Goal: Transaction & Acquisition: Purchase product/service

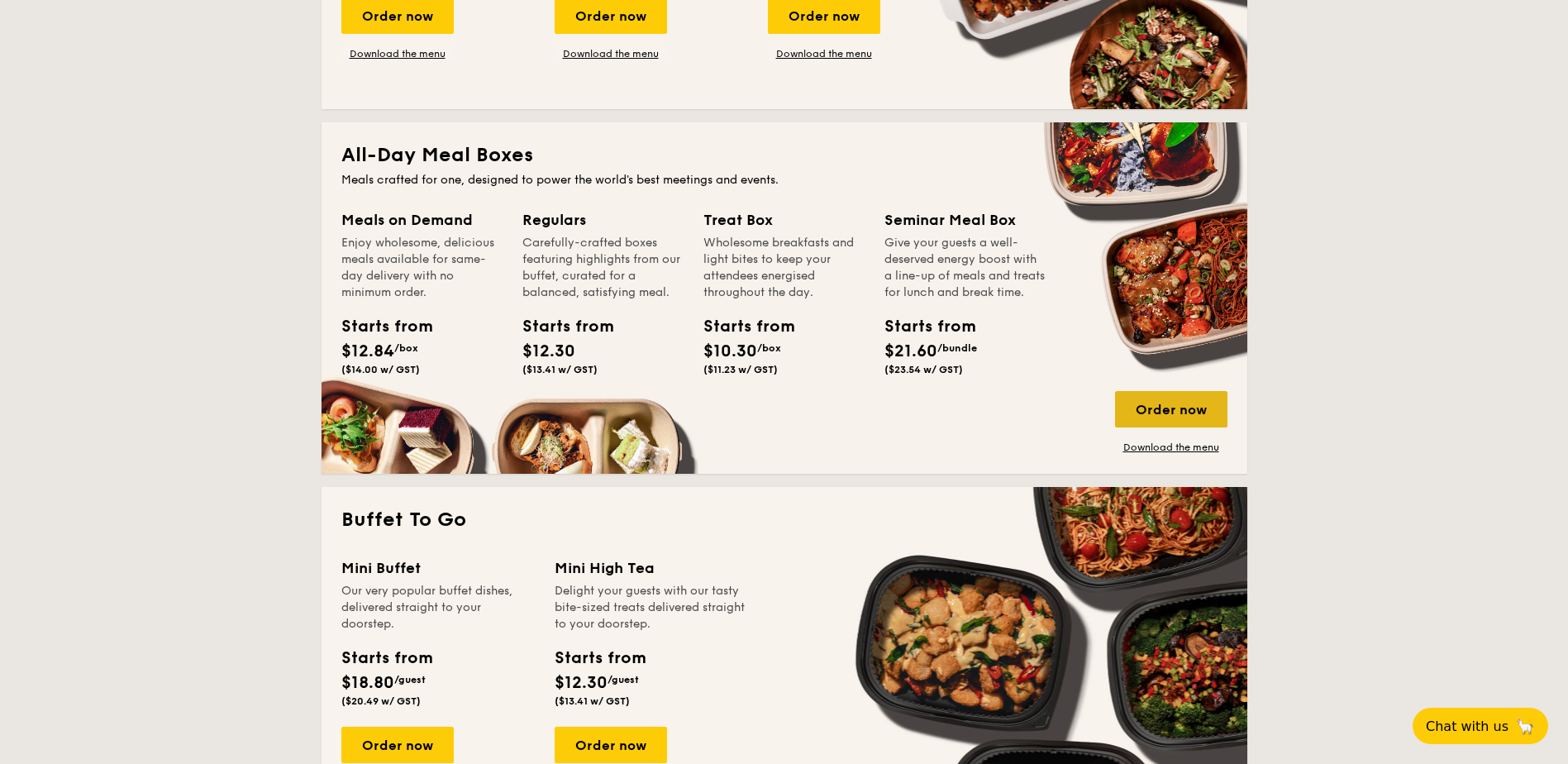
click at [1148, 411] on div "Order now" at bounding box center [1171, 410] width 112 height 37
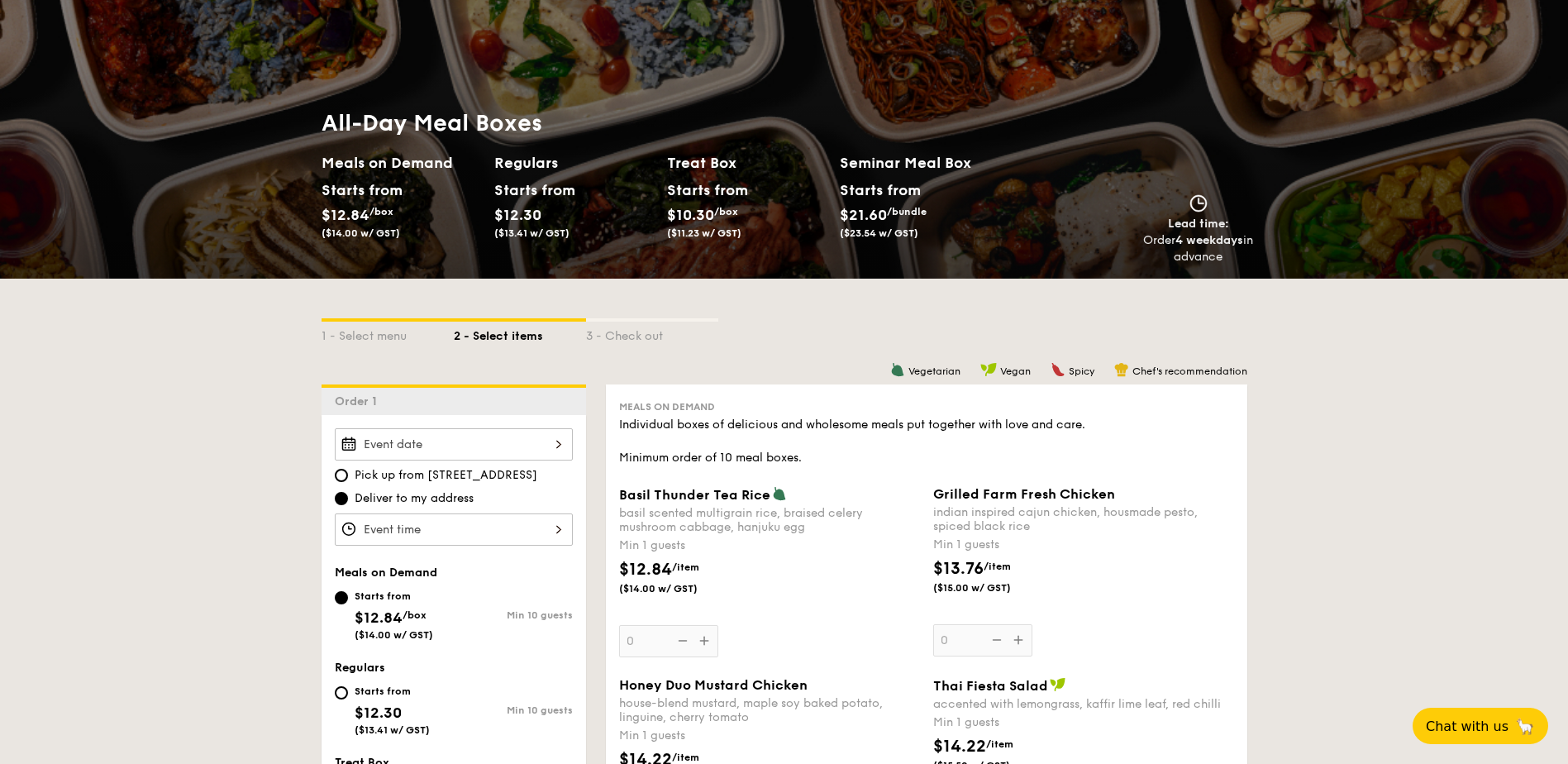
scroll to position [248, 0]
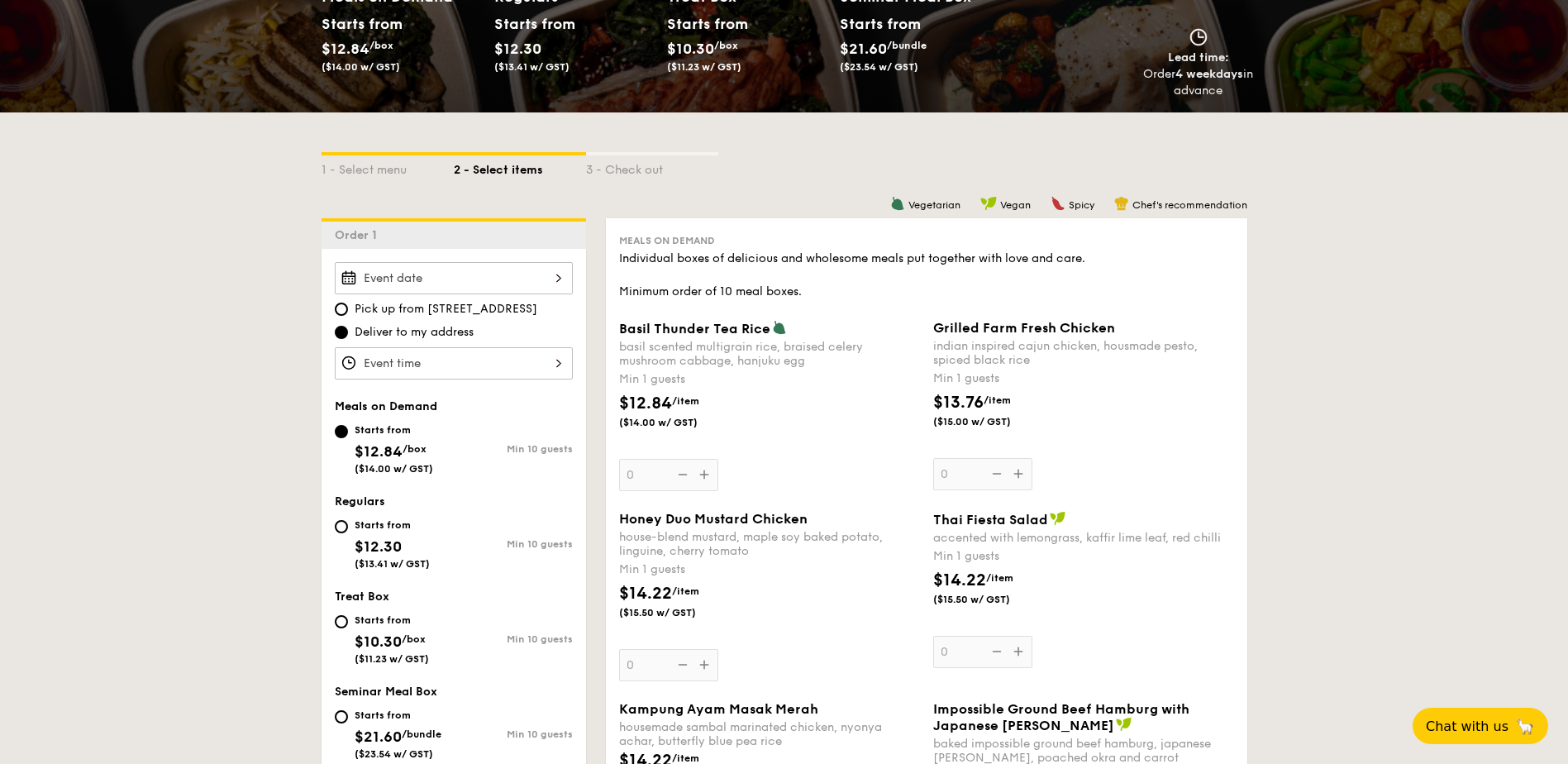
click at [504, 278] on div at bounding box center [454, 277] width 238 height 32
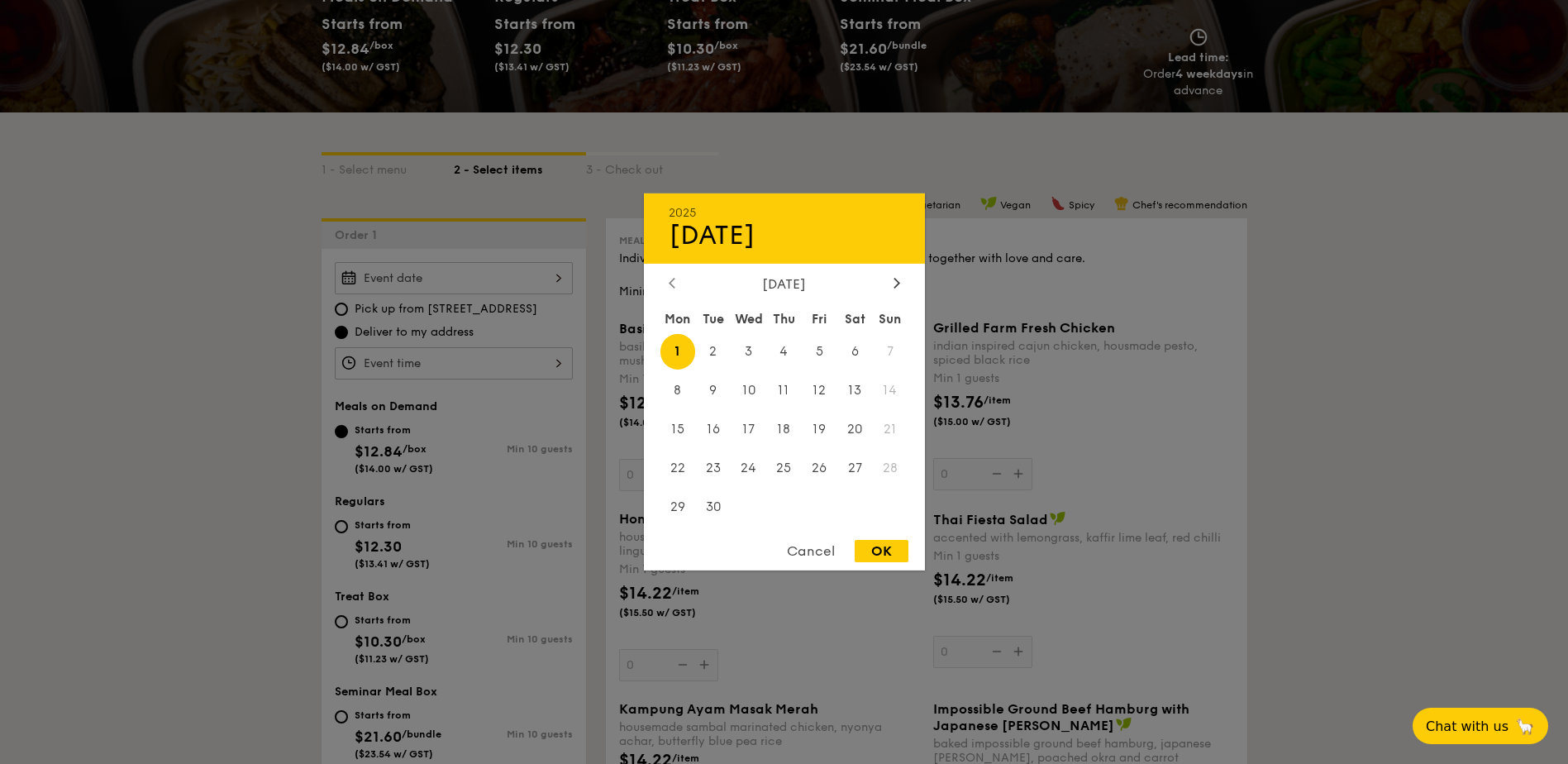
click at [677, 280] on div at bounding box center [671, 284] width 14 height 15
click at [788, 507] on span "28" at bounding box center [784, 506] width 36 height 36
click at [804, 552] on div "Cancel" at bounding box center [812, 551] width 81 height 22
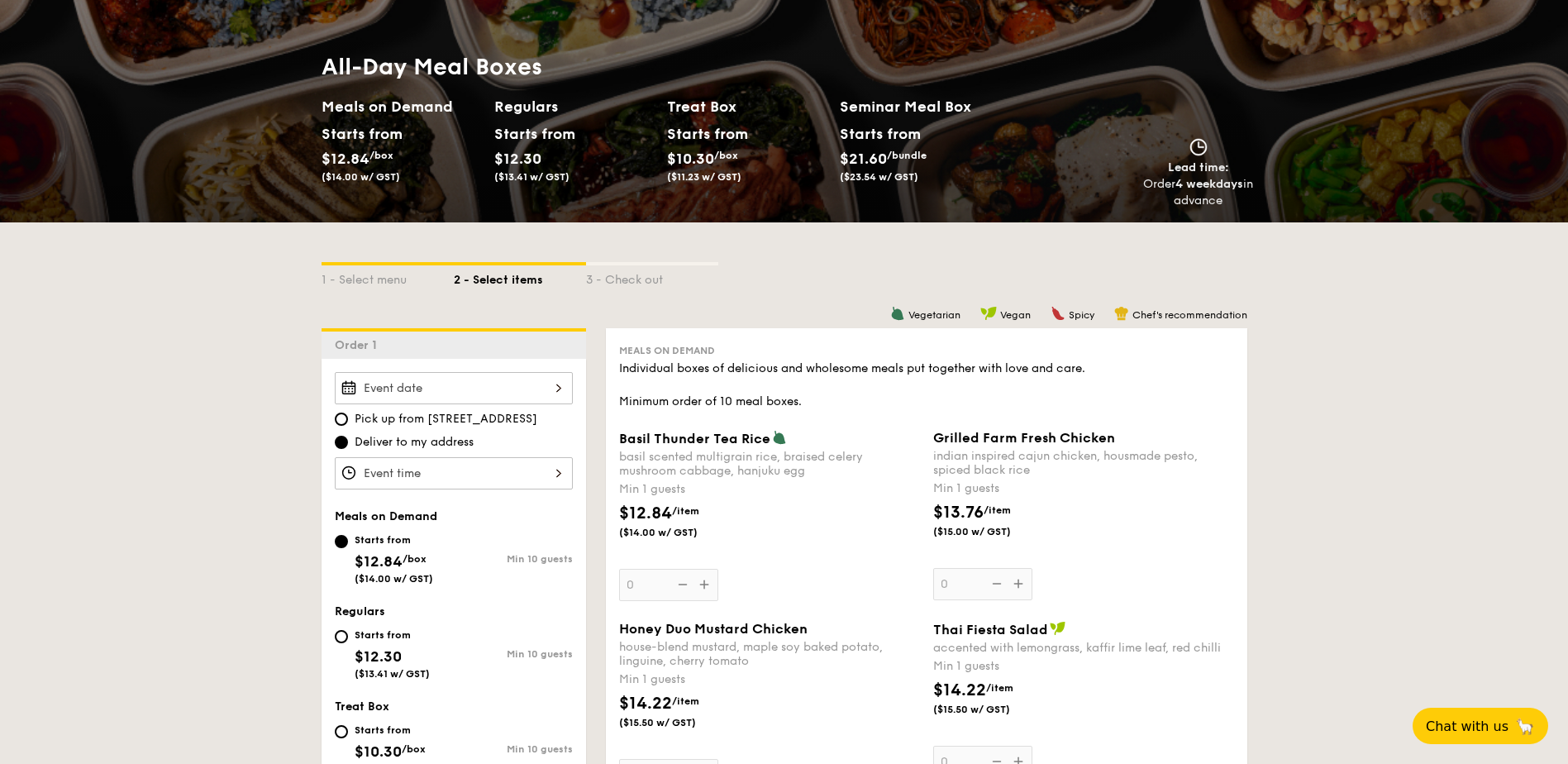
scroll to position [165, 0]
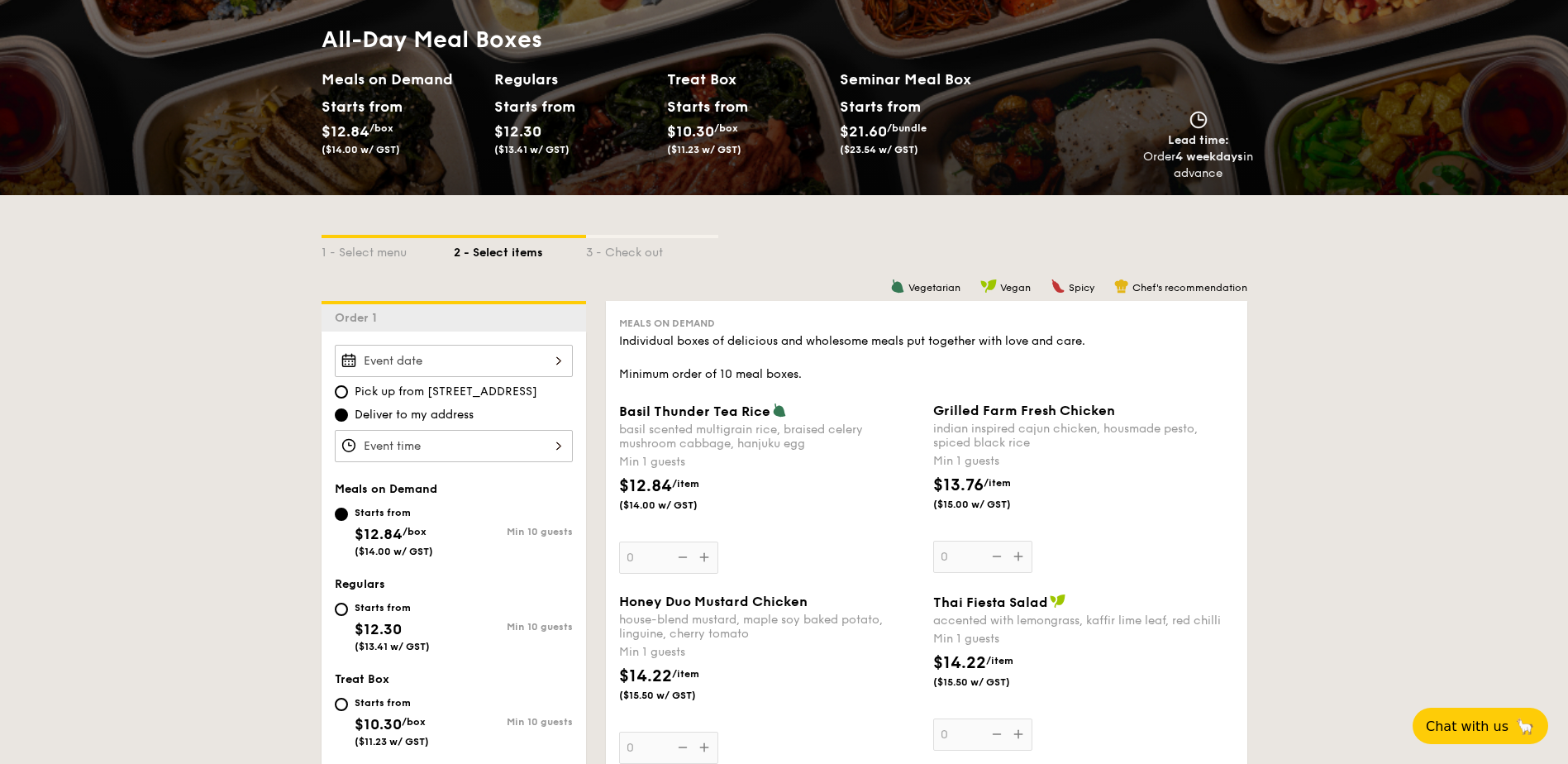
click at [694, 560] on div "Basil Thunder Tea [PERSON_NAME] scented multigrain rice, braised celery mushroo…" at bounding box center [769, 488] width 300 height 171
click at [694, 560] on input "0" at bounding box center [669, 556] width 100 height 32
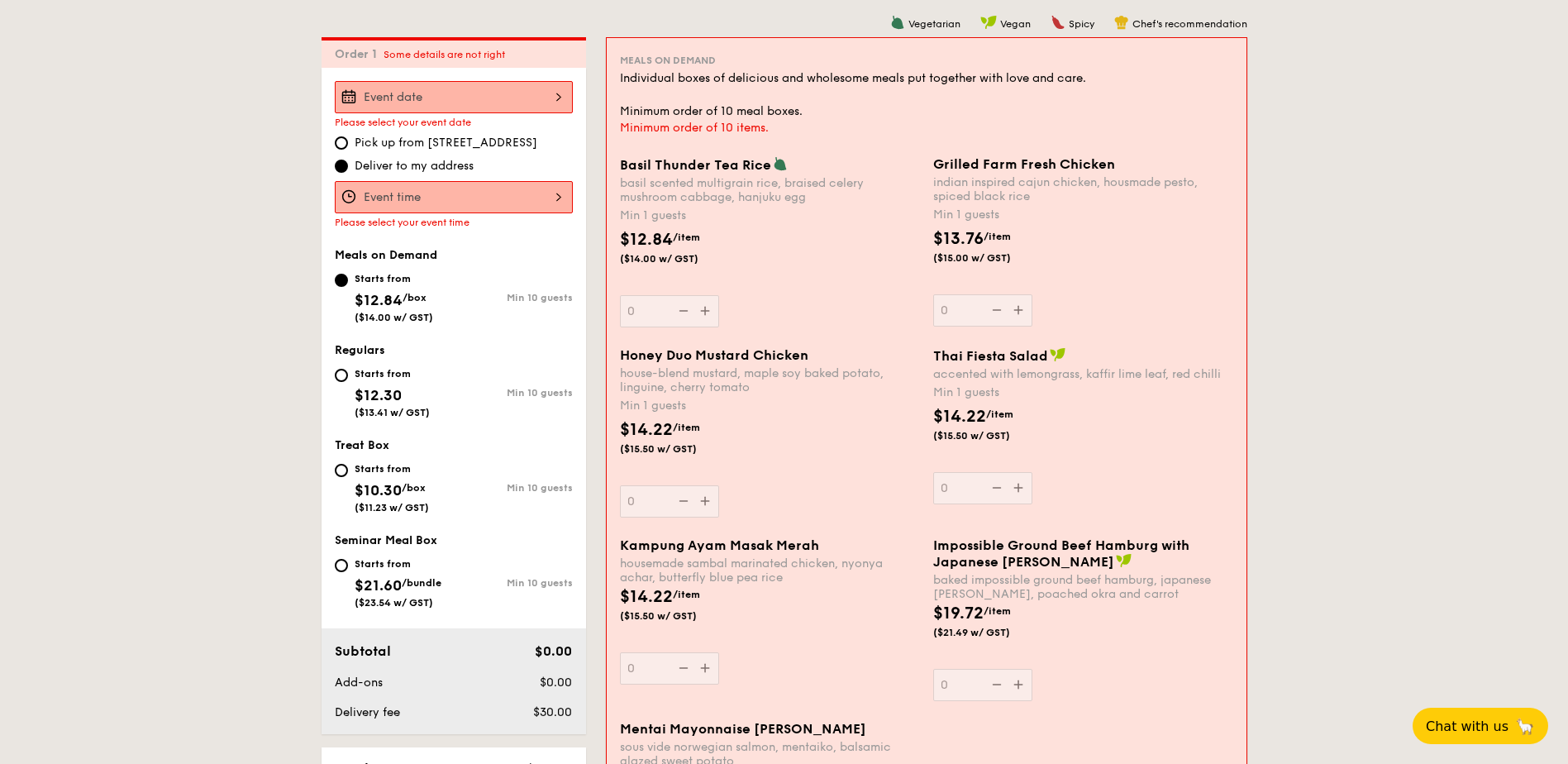
scroll to position [441, 0]
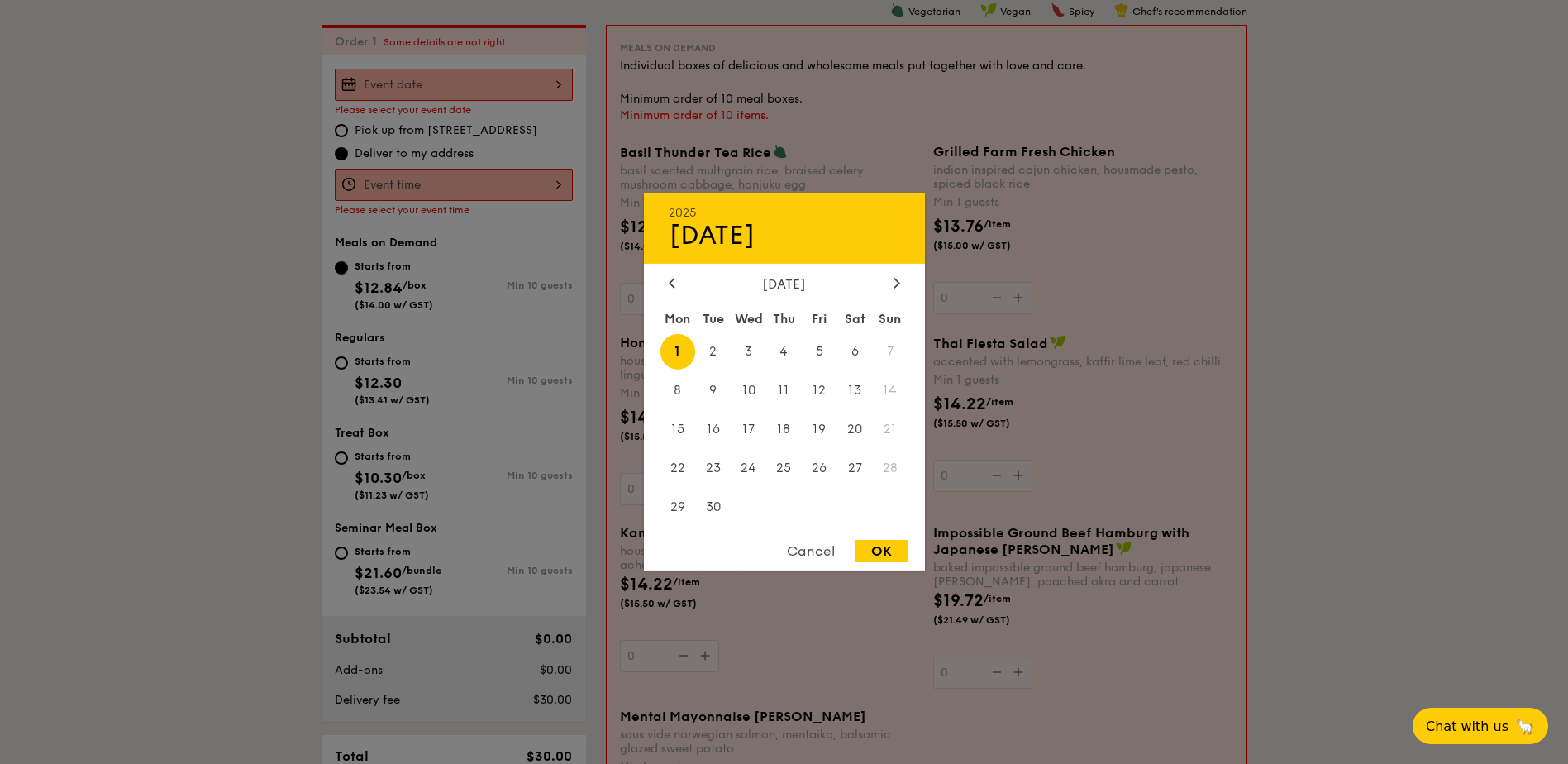
click at [490, 83] on div "2025 Sep [DATE] Tue Wed Thu Fri Sat Sun 1 2 3 4 5 6 7 8 9 10 11 12 13 14 15 16 …" at bounding box center [454, 84] width 238 height 32
click at [657, 283] on div "[DATE]" at bounding box center [784, 284] width 281 height 15
click at [669, 284] on icon at bounding box center [671, 282] width 7 height 11
click at [821, 553] on div "Cancel" at bounding box center [812, 551] width 81 height 22
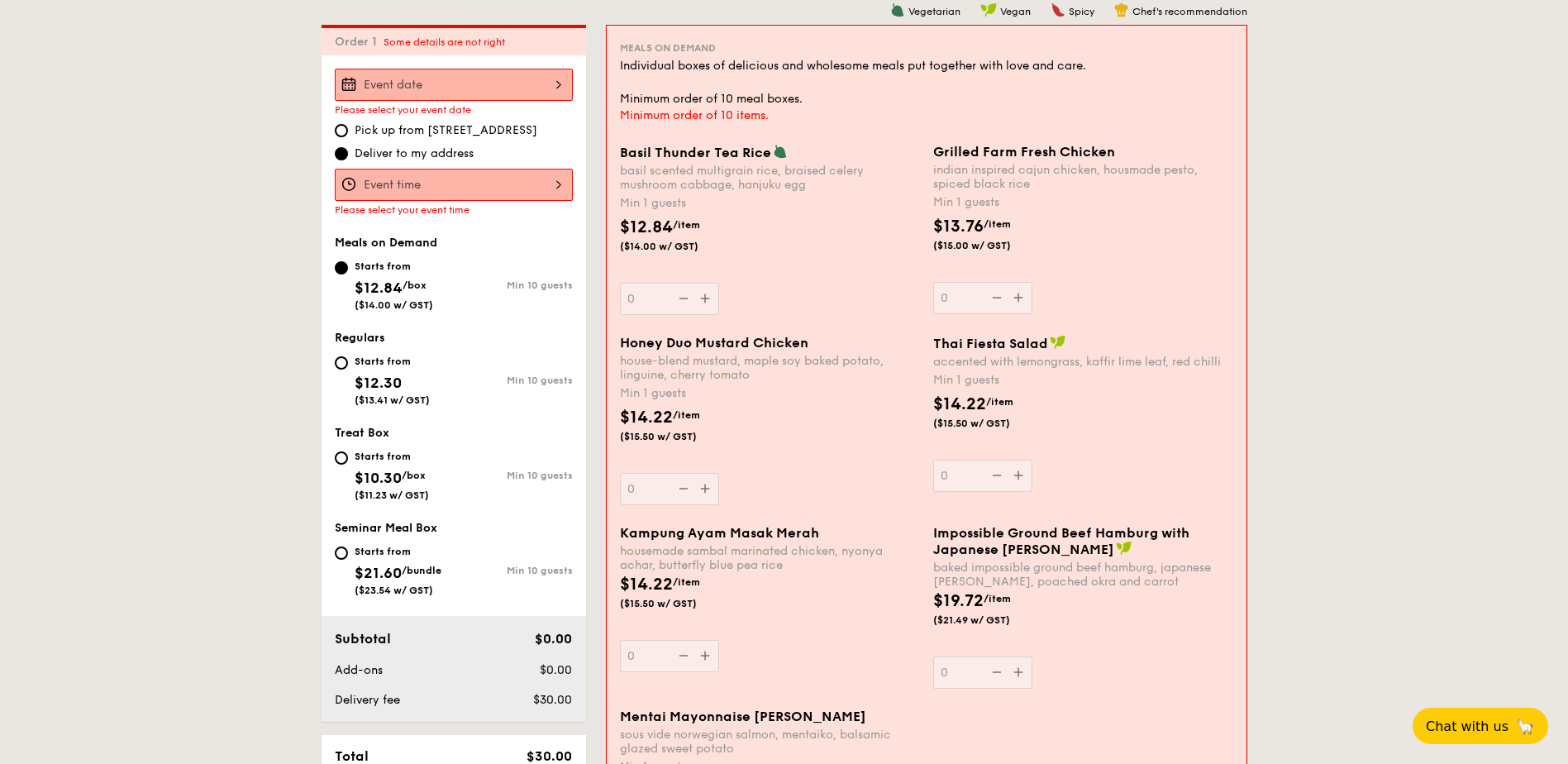
click at [348, 360] on div "Starts from $12.30 ($13.41 w/ GST)" at bounding box center [394, 379] width 119 height 54
click at [348, 360] on input "Starts from $12.30 ($13.41 w/ GST) Min 10 guests" at bounding box center [342, 363] width 14 height 14
radio input "true"
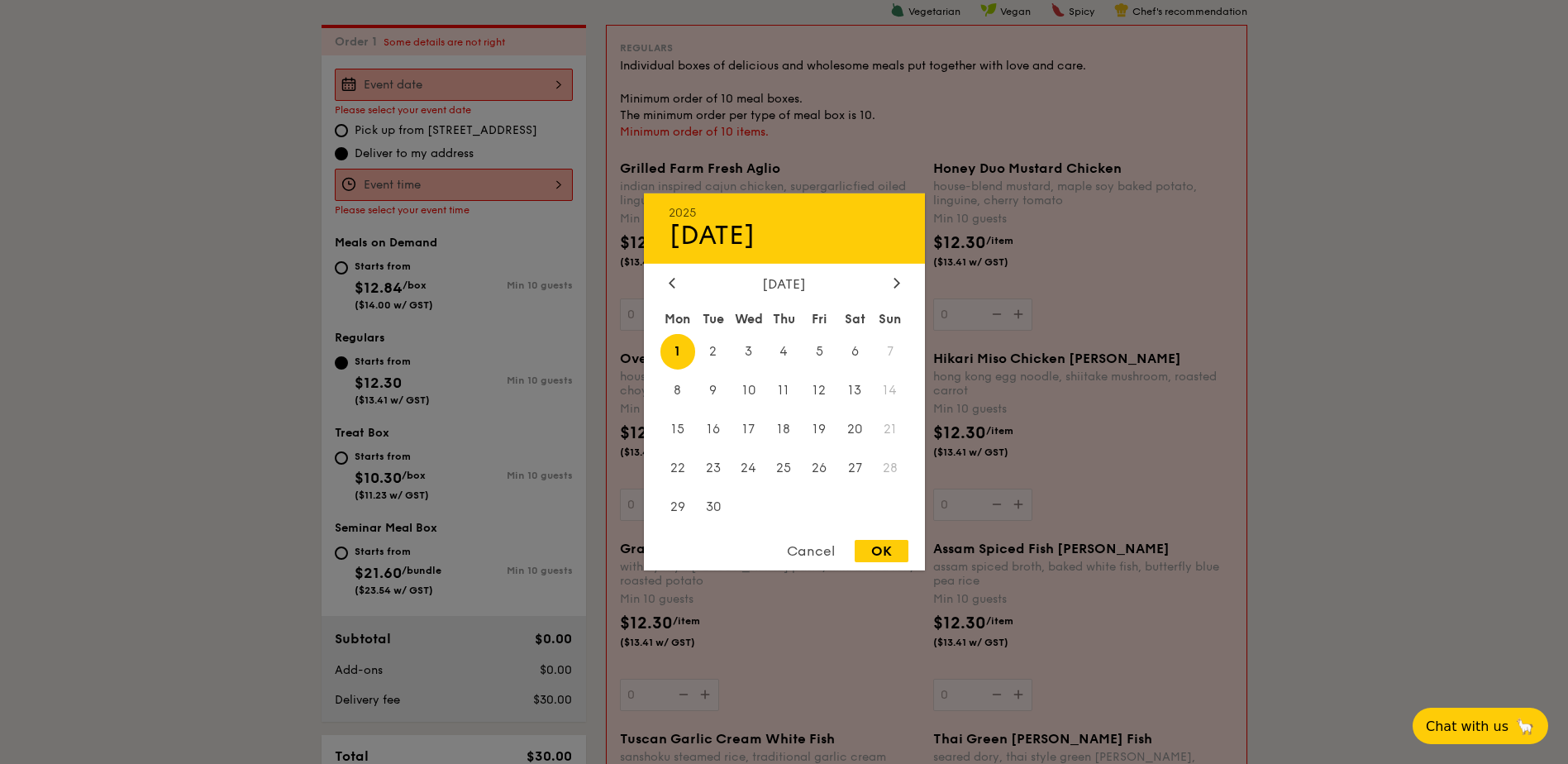
click at [521, 82] on div "2025 Sep [DATE] Tue Wed Thu Fri Sat Sun 1 2 3 4 5 6 7 8 9 10 11 12 13 14 15 16 …" at bounding box center [454, 84] width 238 height 32
click at [672, 278] on icon at bounding box center [671, 282] width 7 height 11
click at [819, 565] on div "Cancel OK" at bounding box center [784, 555] width 281 height 31
click at [821, 554] on div "Cancel" at bounding box center [812, 551] width 81 height 22
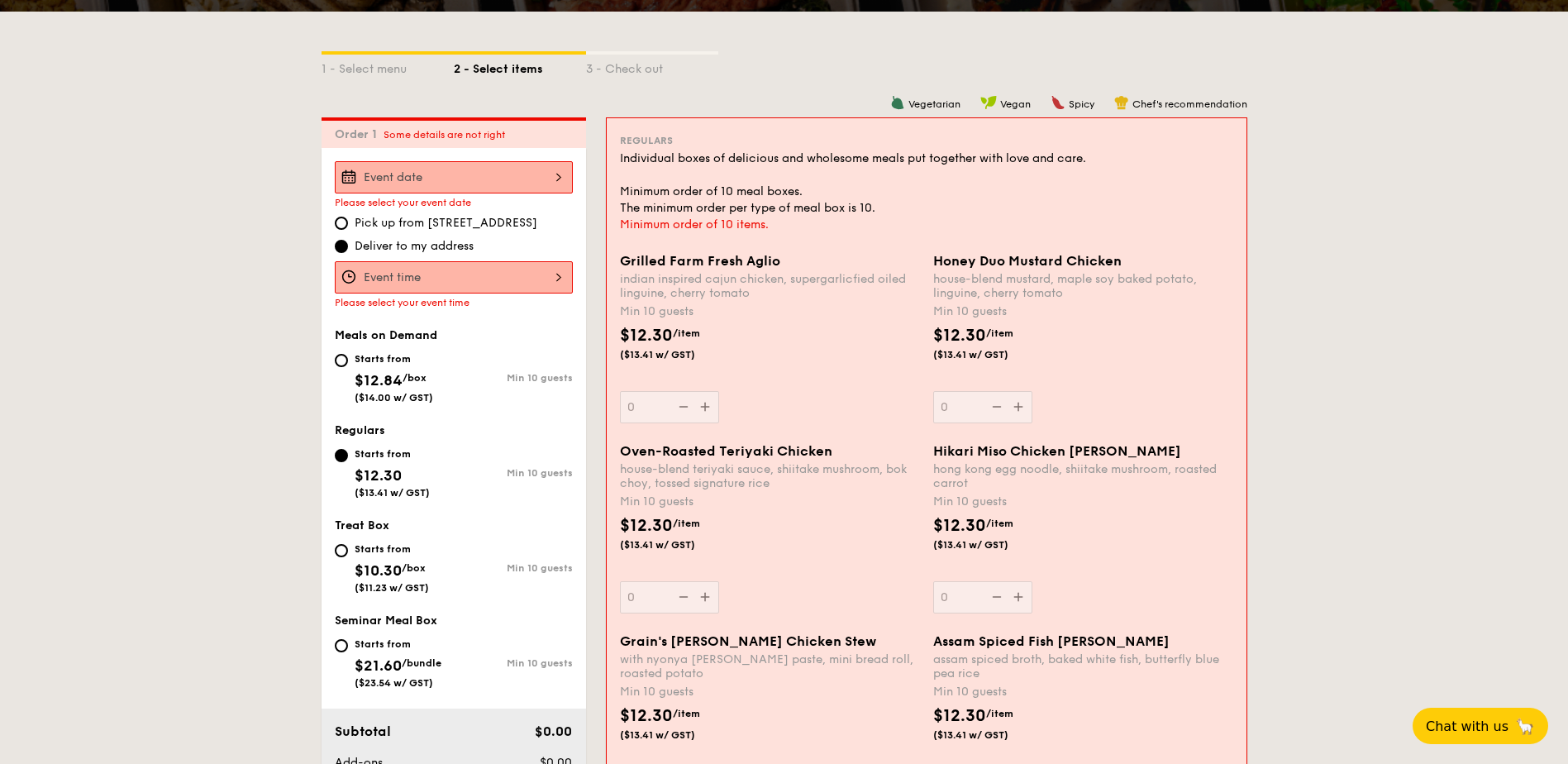
scroll to position [28, 0]
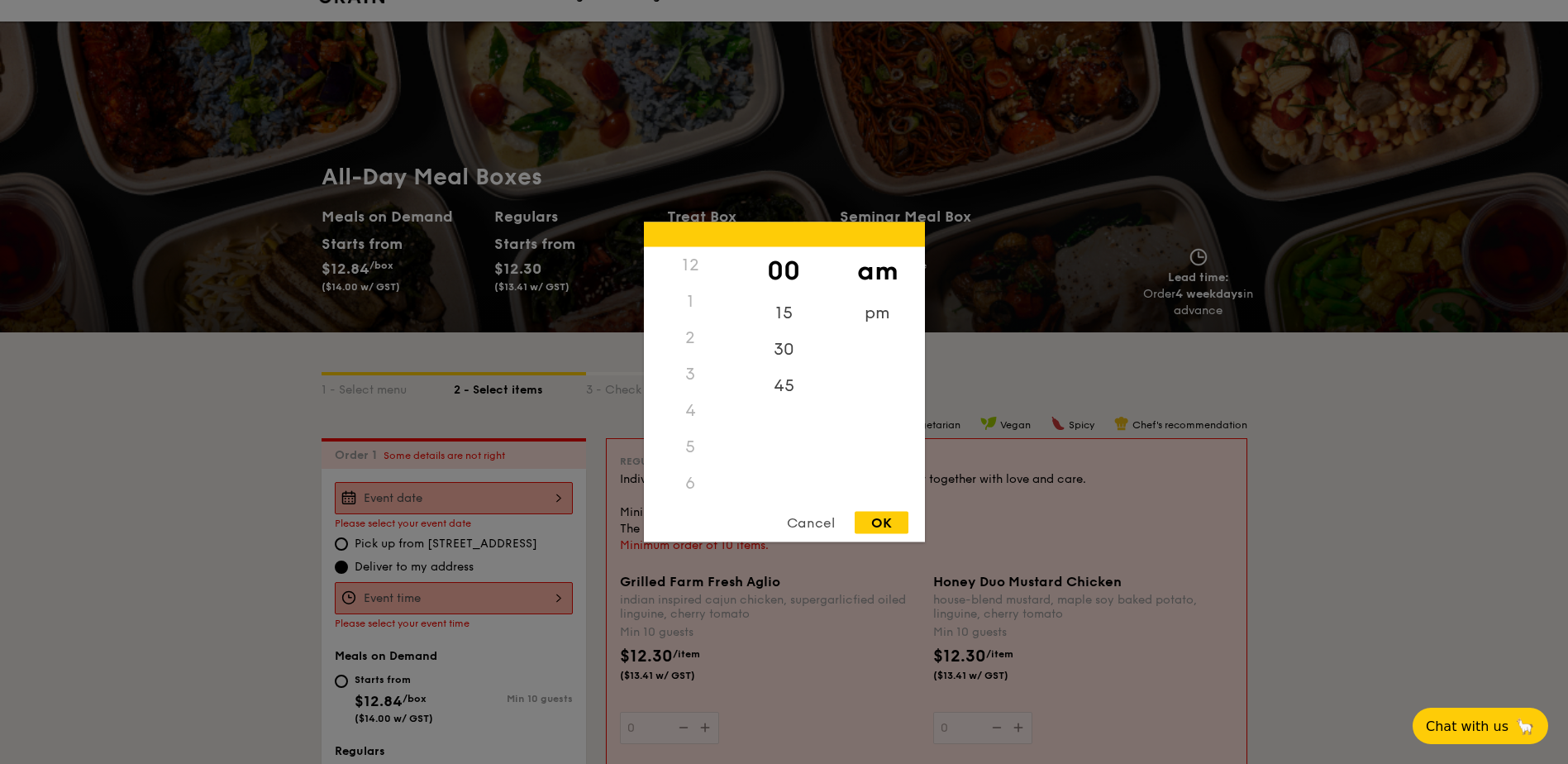
click at [482, 595] on div "12 1 2 3 4 5 6 7 8 9 10 11 00 15 30 45 am pm Cancel OK" at bounding box center [454, 597] width 238 height 32
click at [388, 558] on div at bounding box center [784, 382] width 1568 height 764
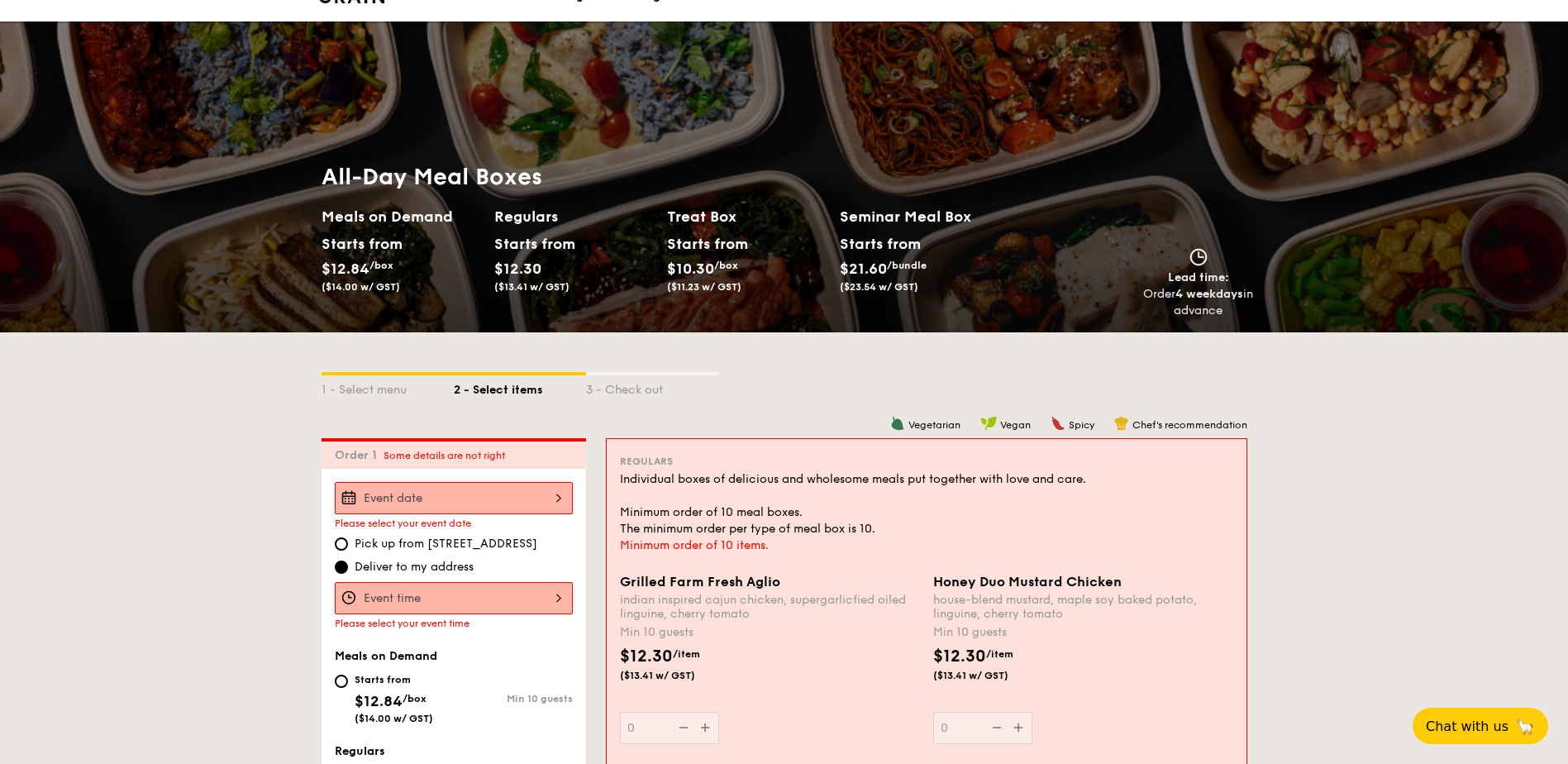
click at [507, 548] on span "Pick up from [STREET_ADDRESS]" at bounding box center [445, 543] width 183 height 16
click at [348, 548] on input "Pick up from [STREET_ADDRESS]" at bounding box center [342, 544] width 14 height 14
radio input "true"
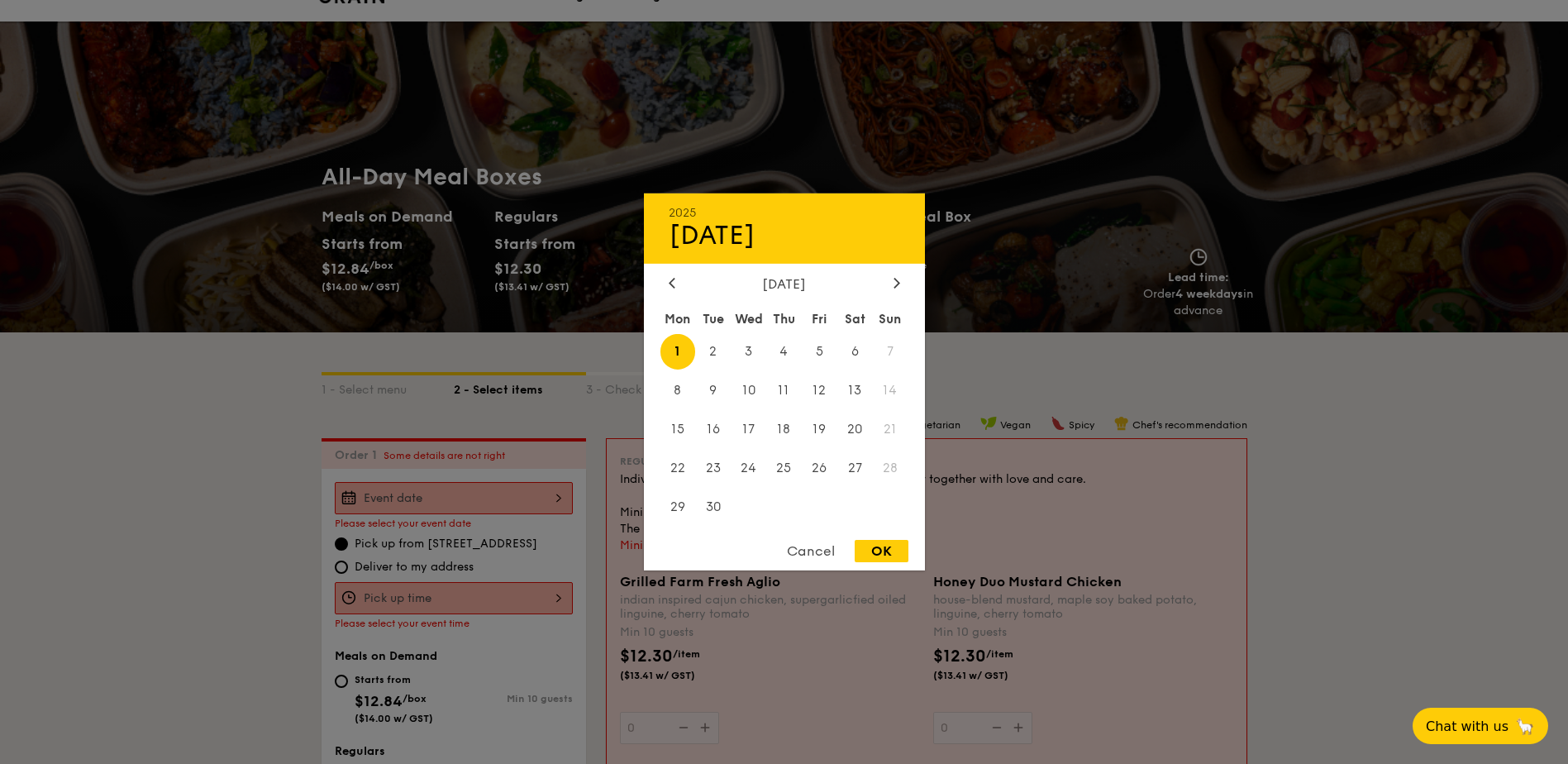
click at [517, 508] on div "2025 Sep [DATE] Tue Wed Thu Fri Sat Sun 1 2 3 4 5 6 7 8 9 10 11 12 13 14 15 16 …" at bounding box center [454, 497] width 238 height 32
click at [679, 286] on div "[DATE]" at bounding box center [784, 284] width 281 height 15
click at [670, 280] on icon at bounding box center [671, 282] width 7 height 11
click at [806, 550] on div "Cancel" at bounding box center [812, 551] width 81 height 22
